Goal: Information Seeking & Learning: Learn about a topic

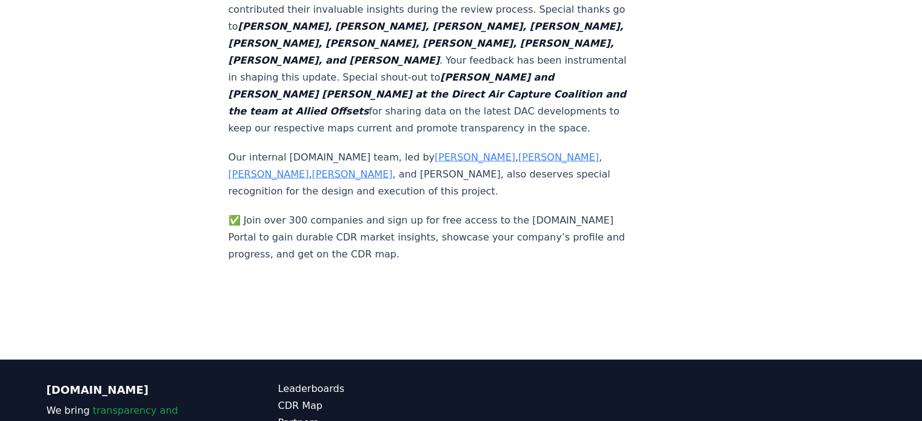
scroll to position [2336, 0]
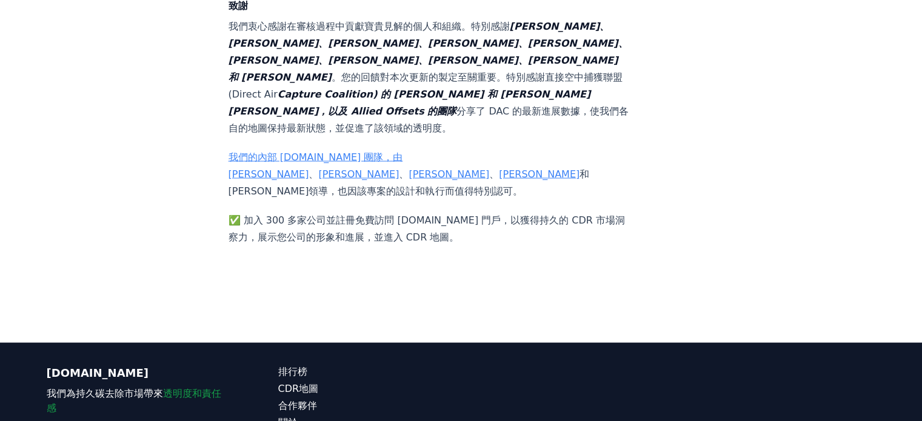
click at [371, 152] on font "我們的內部 [DOMAIN_NAME] 團隊，由[PERSON_NAME]" at bounding box center [315, 166] width 175 height 28
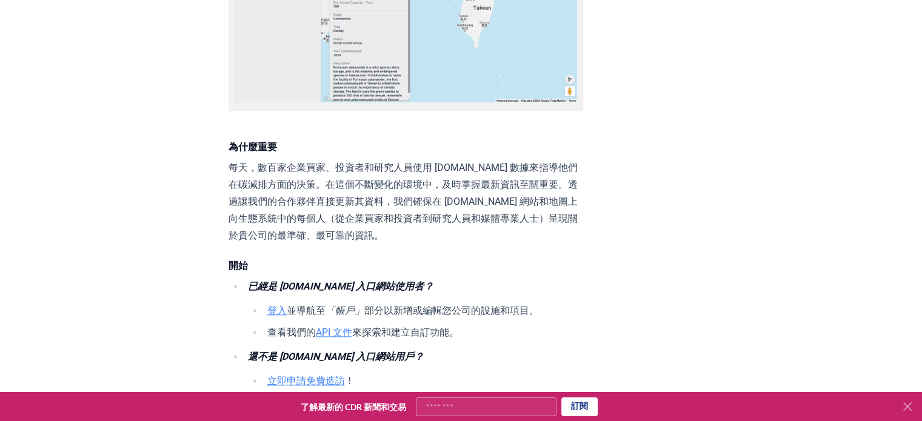
scroll to position [1607, 0]
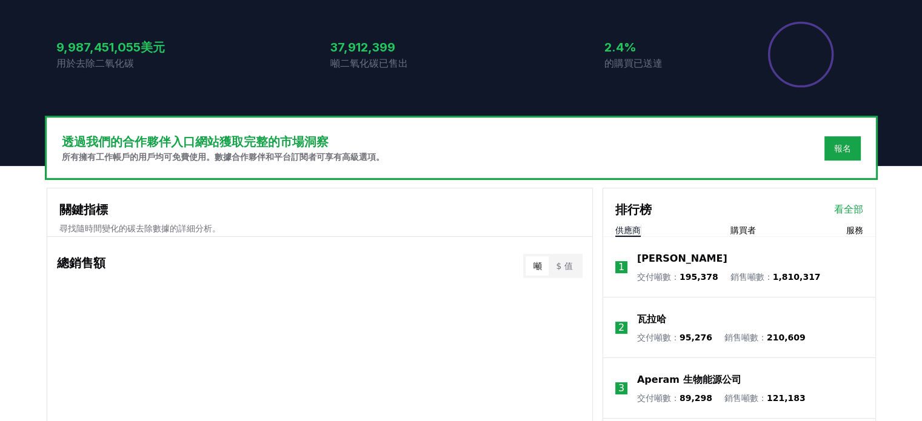
scroll to position [230, 0]
